Goal: Navigation & Orientation: Find specific page/section

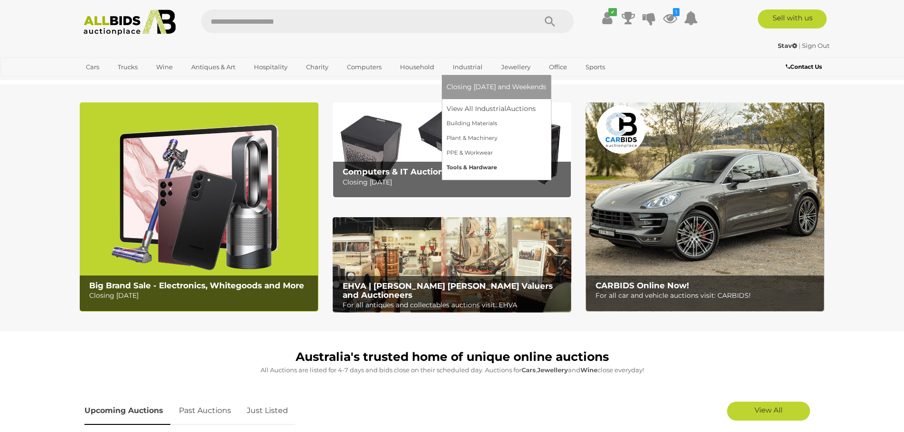
click at [460, 168] on link "Tools & Hardware" at bounding box center [497, 167] width 100 height 15
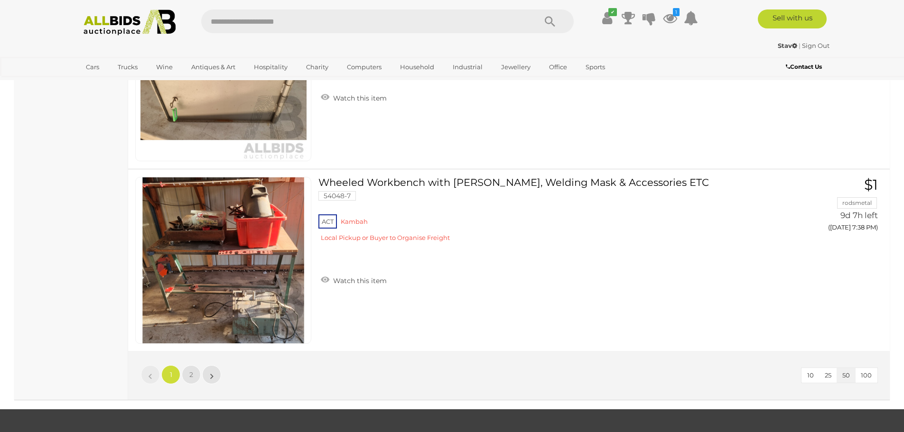
scroll to position [9016, 0]
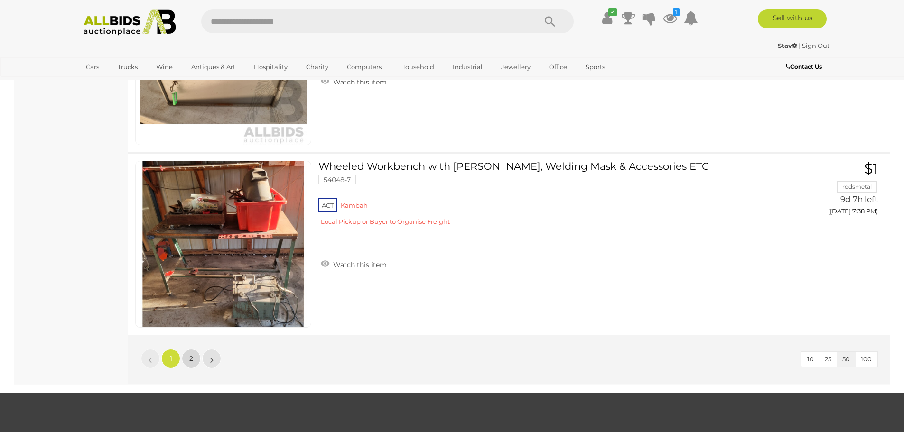
click at [188, 358] on link "2" at bounding box center [191, 358] width 19 height 19
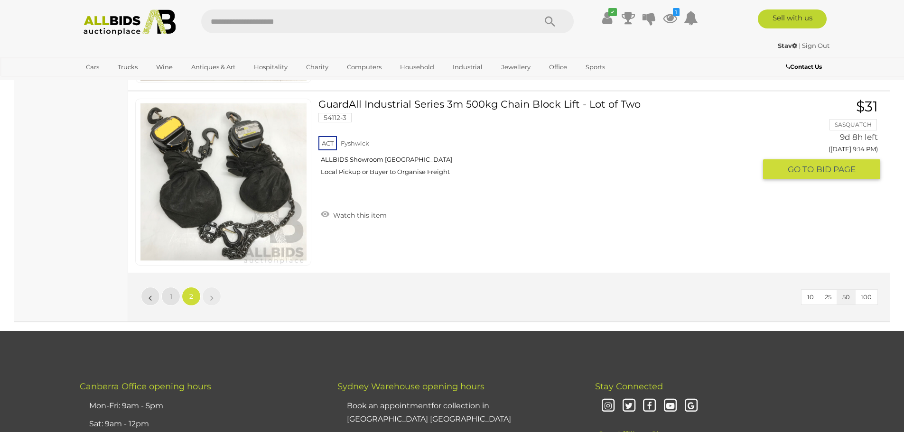
scroll to position [5246, 0]
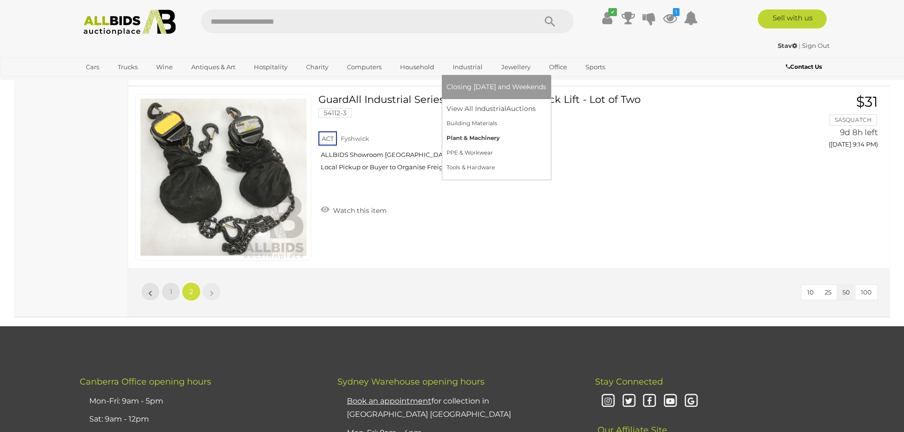
click at [466, 137] on link "Plant & Machinery" at bounding box center [497, 138] width 100 height 15
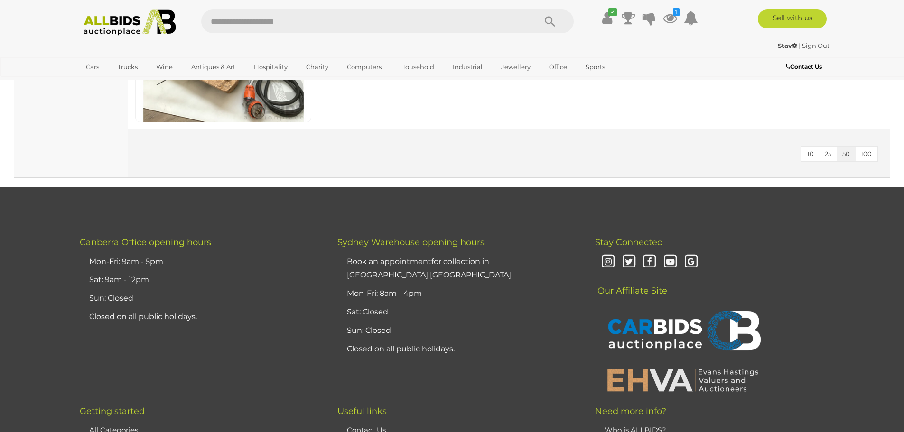
scroll to position [1376, 0]
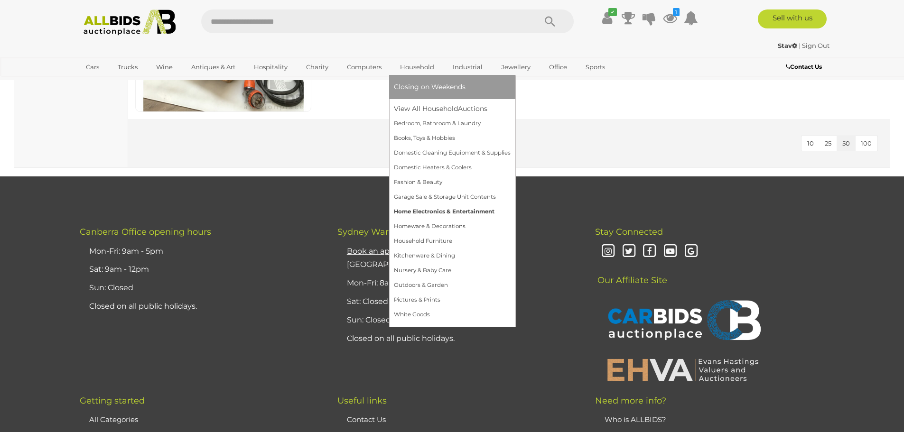
click at [403, 211] on link "Home Electronics & Entertainment" at bounding box center [452, 212] width 117 height 15
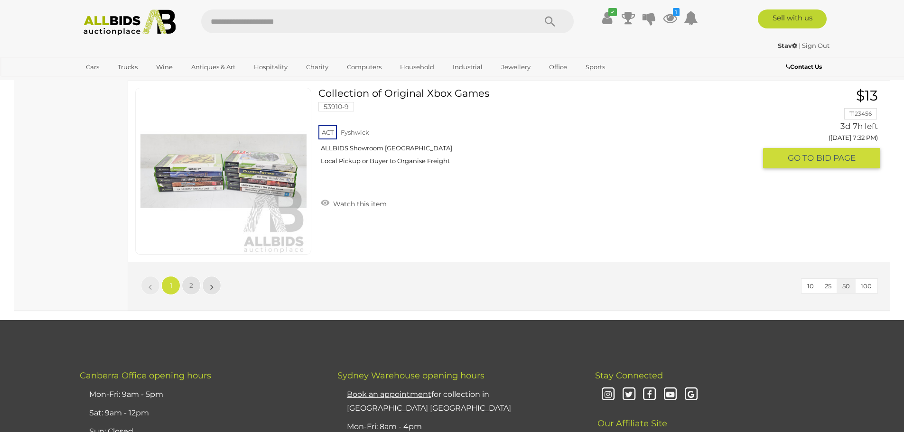
scroll to position [9016, 0]
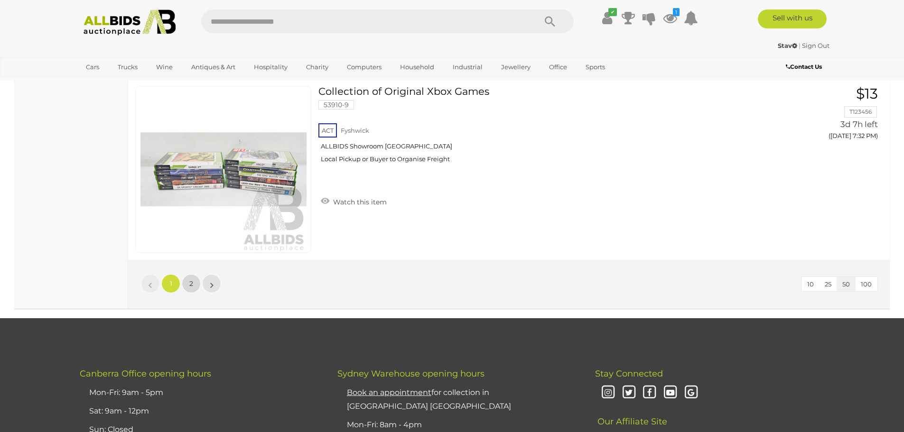
click at [193, 284] on span "2" at bounding box center [191, 283] width 4 height 9
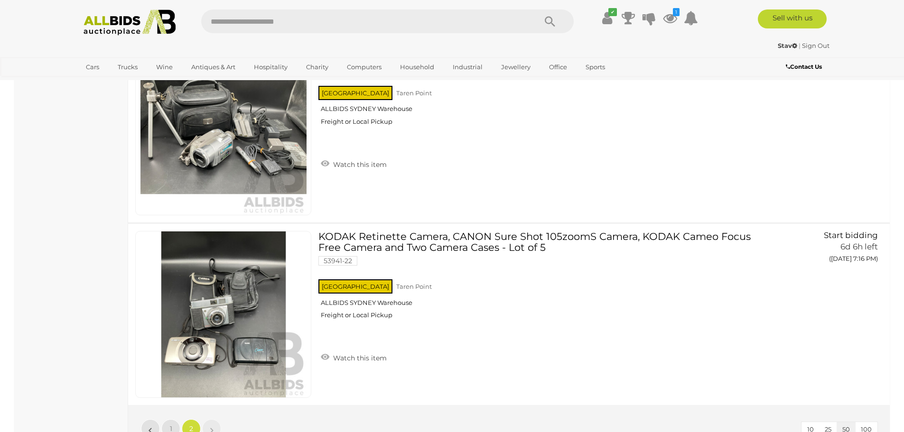
scroll to position [3605, 0]
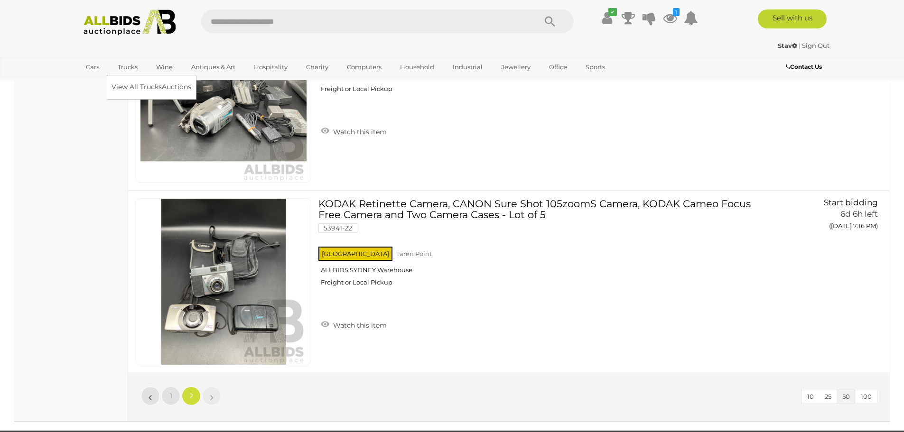
click at [123, 65] on link "Trucks" at bounding box center [128, 67] width 32 height 16
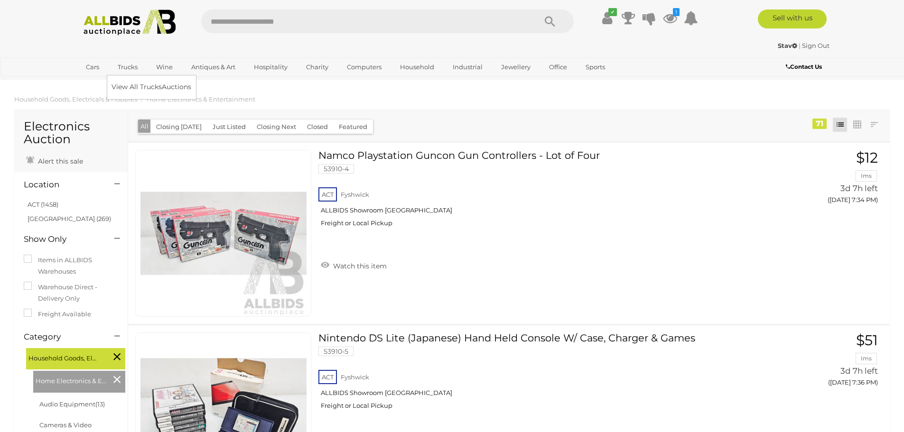
click at [123, 66] on link "Trucks" at bounding box center [128, 67] width 32 height 16
click at [138, 88] on link "View All Trucks Auctions" at bounding box center [154, 87] width 84 height 15
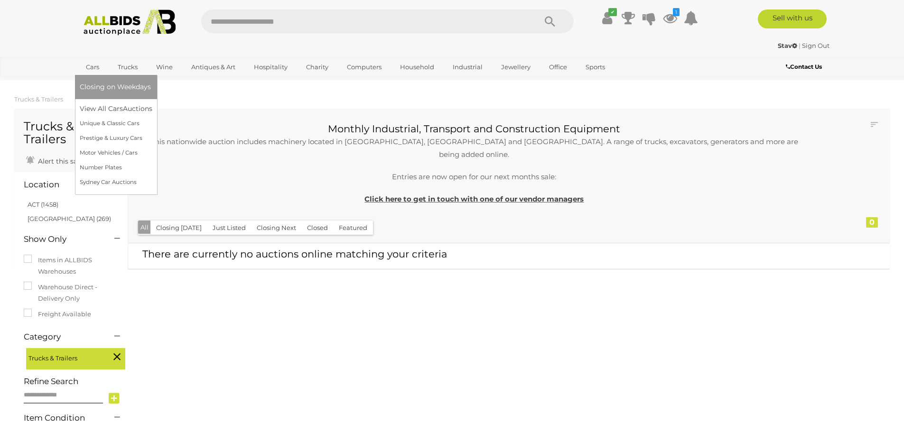
click at [89, 68] on link "Cars" at bounding box center [93, 67] width 26 height 16
click at [85, 107] on link "View All Cars Auctions" at bounding box center [118, 109] width 76 height 15
